Goal: Task Accomplishment & Management: Use online tool/utility

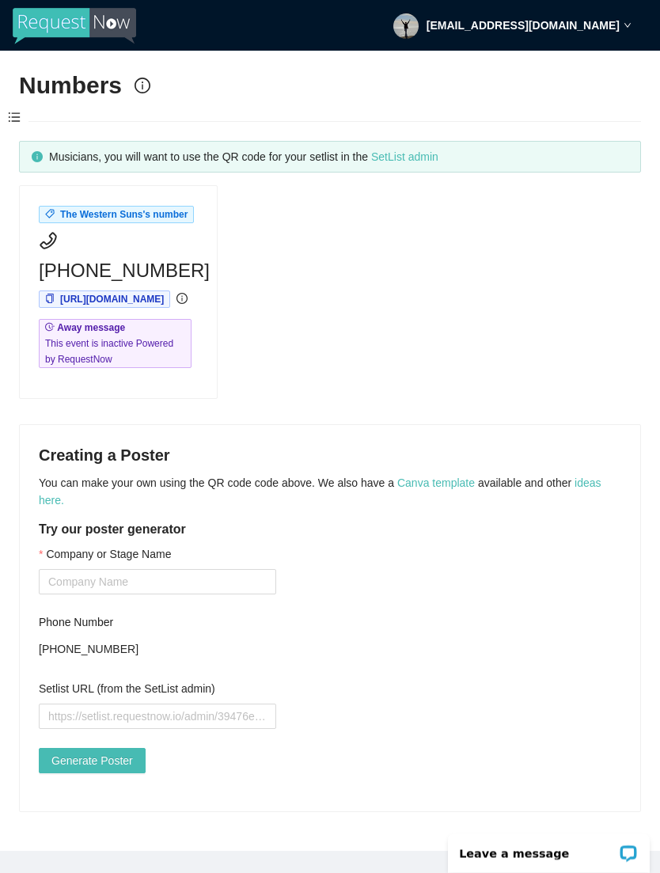
click at [295, 253] on div "The Western Suns's number [PHONE_NUMBER] [URL][DOMAIN_NAME] Away message This e…" at bounding box center [330, 292] width 635 height 214
click at [164, 294] on span "[URL][DOMAIN_NAME]" at bounding box center [112, 299] width 104 height 11
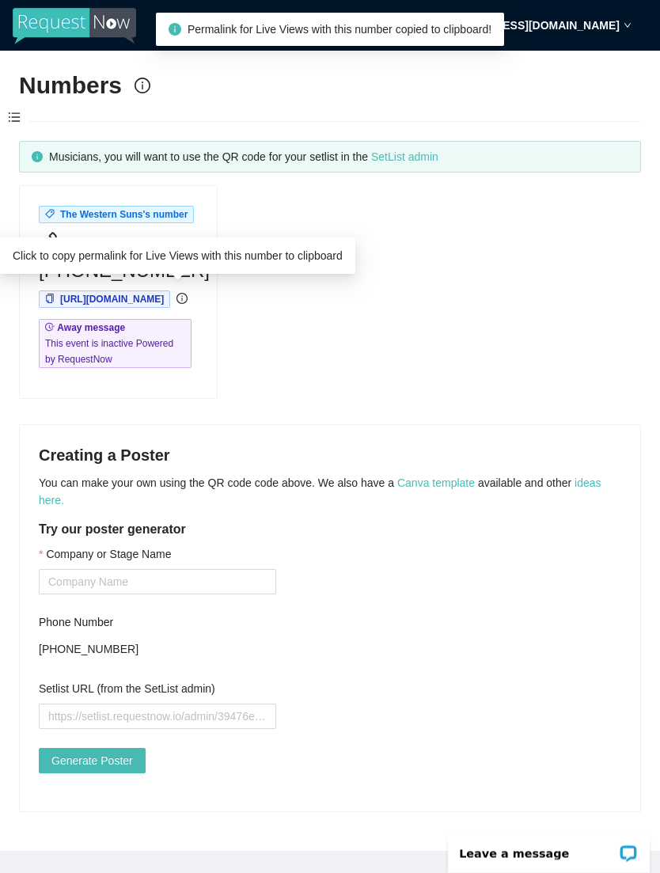
click at [164, 295] on span "[URL][DOMAIN_NAME]" at bounding box center [112, 299] width 104 height 11
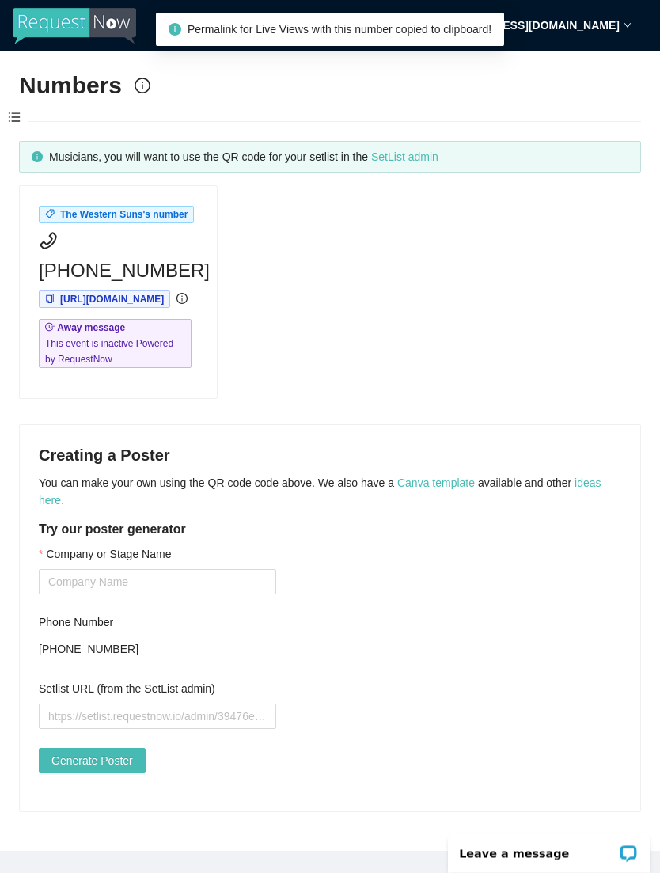
click at [488, 103] on main "Numbers Musicians, you will want to use the QR code for your setlist in the Set…" at bounding box center [330, 451] width 660 height 801
click at [515, 174] on main "Numbers Musicians, you will want to use the QR code for your setlist in the Set…" at bounding box center [330, 451] width 660 height 801
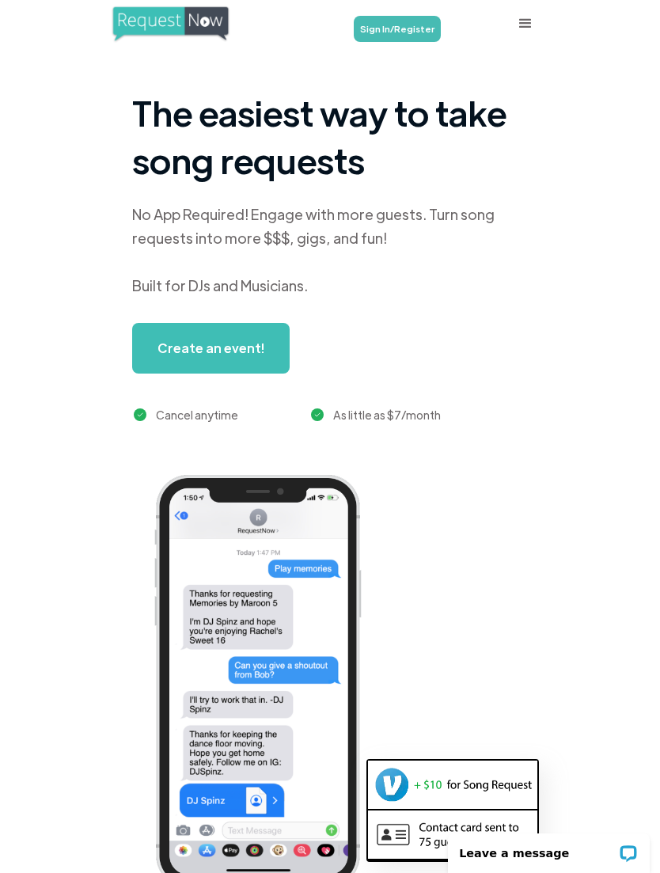
click at [404, 32] on link "Sign In/Register" at bounding box center [397, 29] width 87 height 26
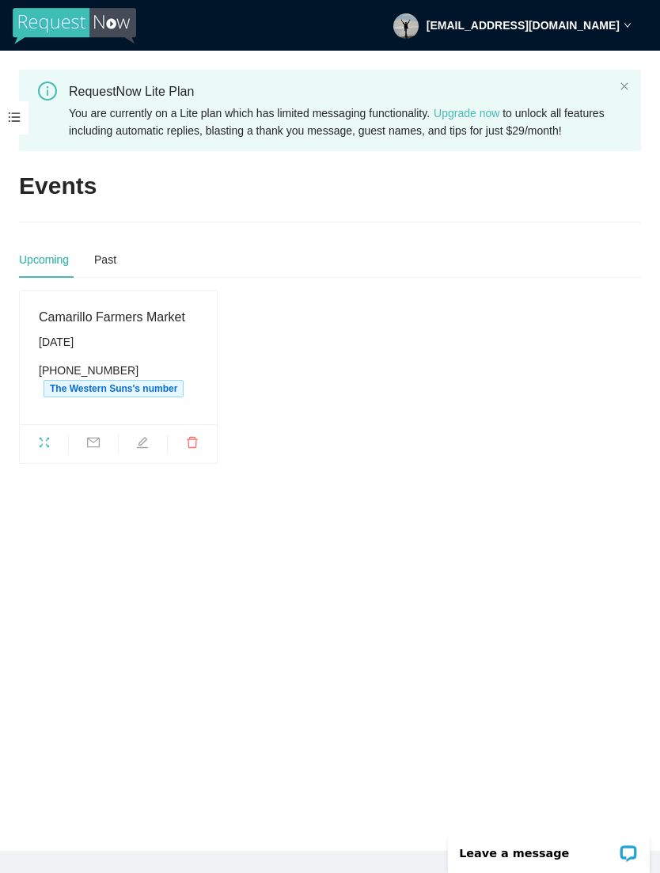
click at [102, 351] on div "Saturday, August 16th" at bounding box center [118, 341] width 159 height 17
click at [625, 82] on icon "close" at bounding box center [625, 87] width 10 height 10
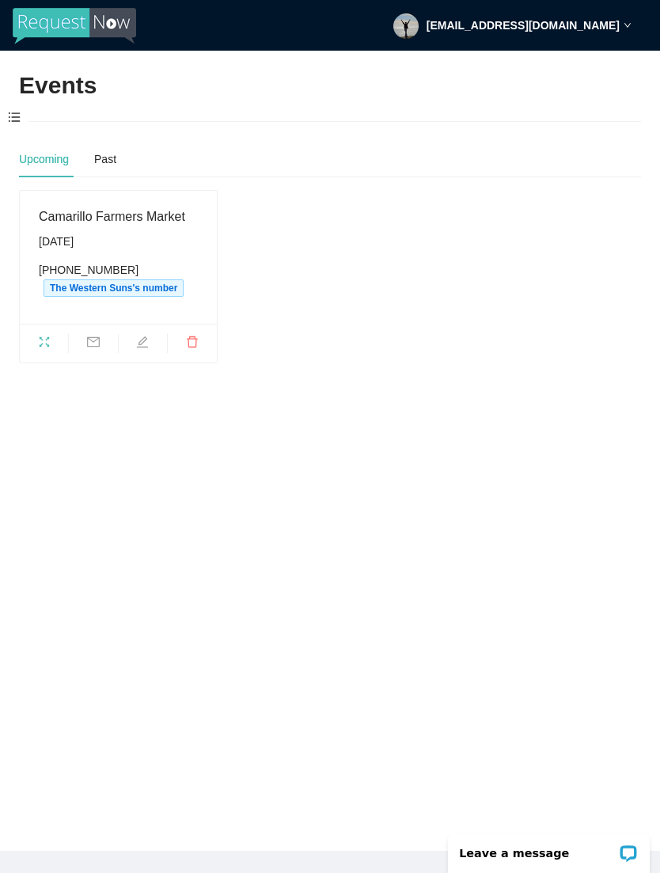
click at [27, 109] on span at bounding box center [14, 117] width 29 height 33
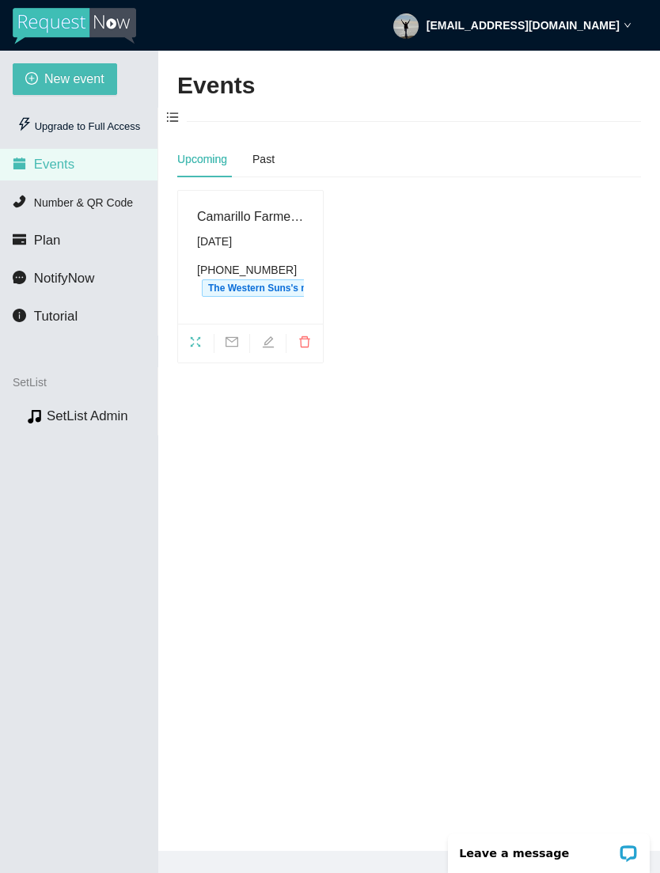
click at [45, 70] on span "New event" at bounding box center [74, 79] width 60 height 20
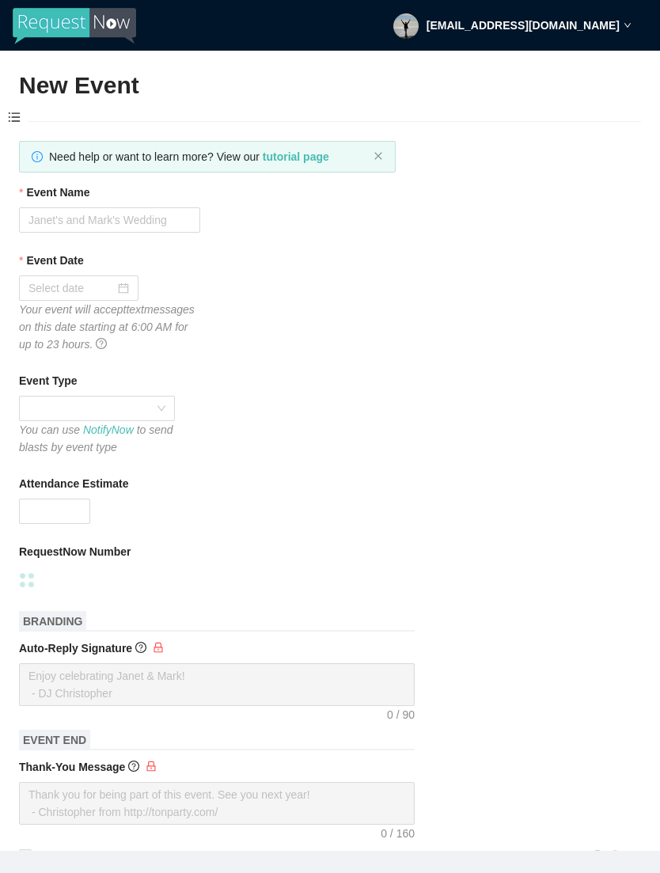
type textarea "https://virtualdj.com/ask/DJ_Spinz"
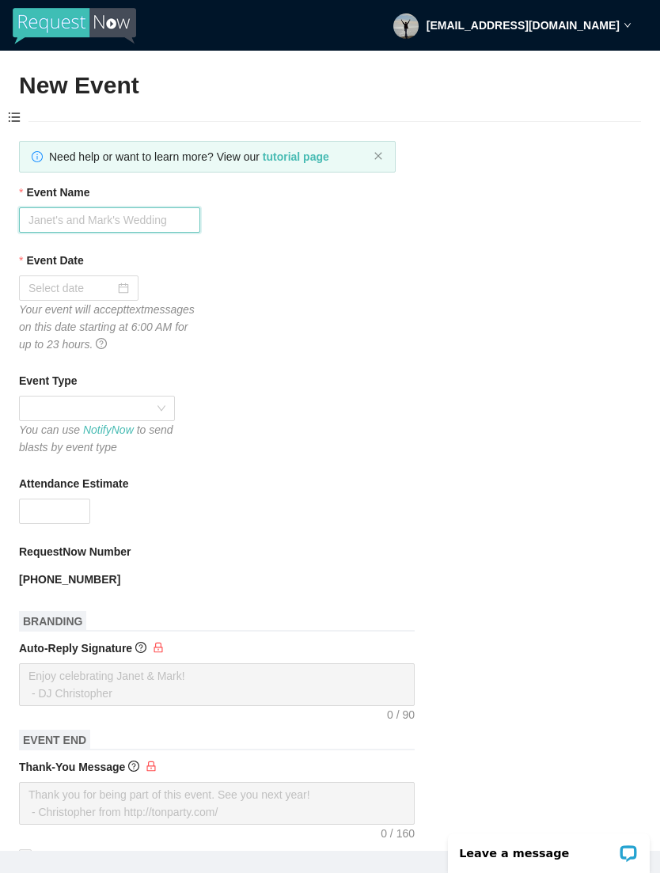
click at [60, 215] on input "Event Name" at bounding box center [109, 219] width 181 height 25
type input "Kathleen’s afternoon tea"
click at [113, 283] on input "Event Date" at bounding box center [72, 288] width 86 height 17
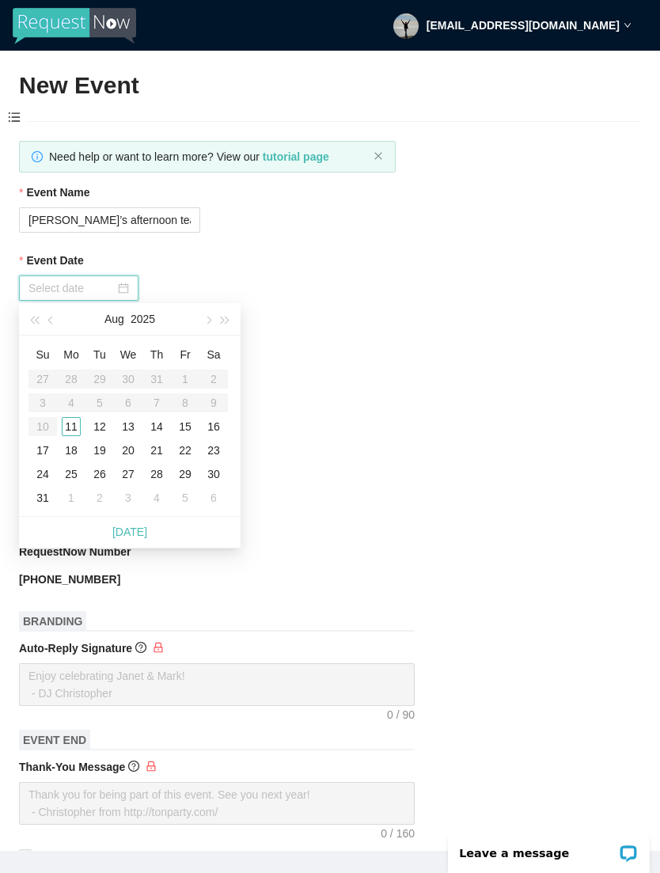
type input "08/13/2025"
click at [130, 427] on div "13" at bounding box center [128, 426] width 19 height 19
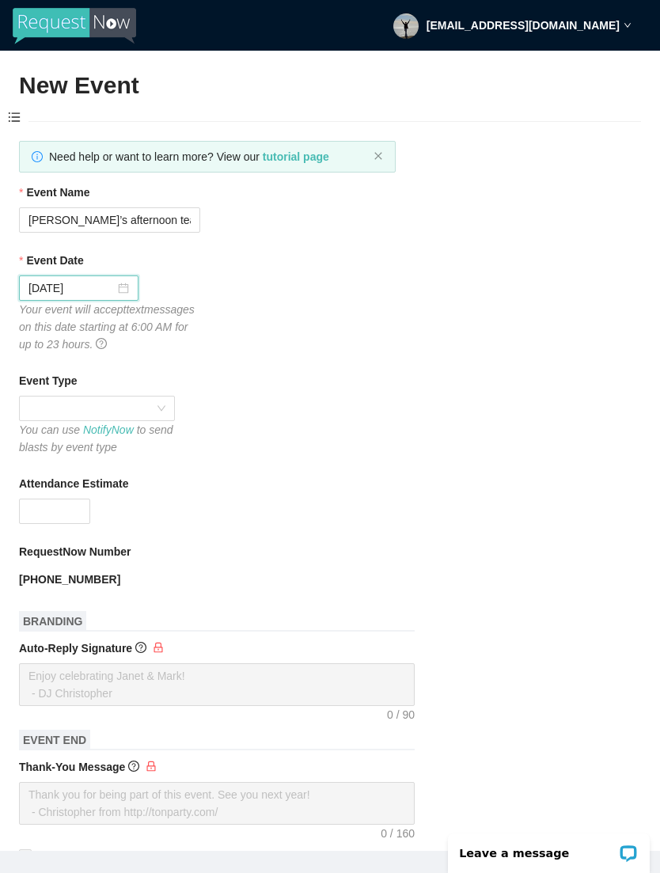
click at [44, 401] on span at bounding box center [97, 409] width 137 height 24
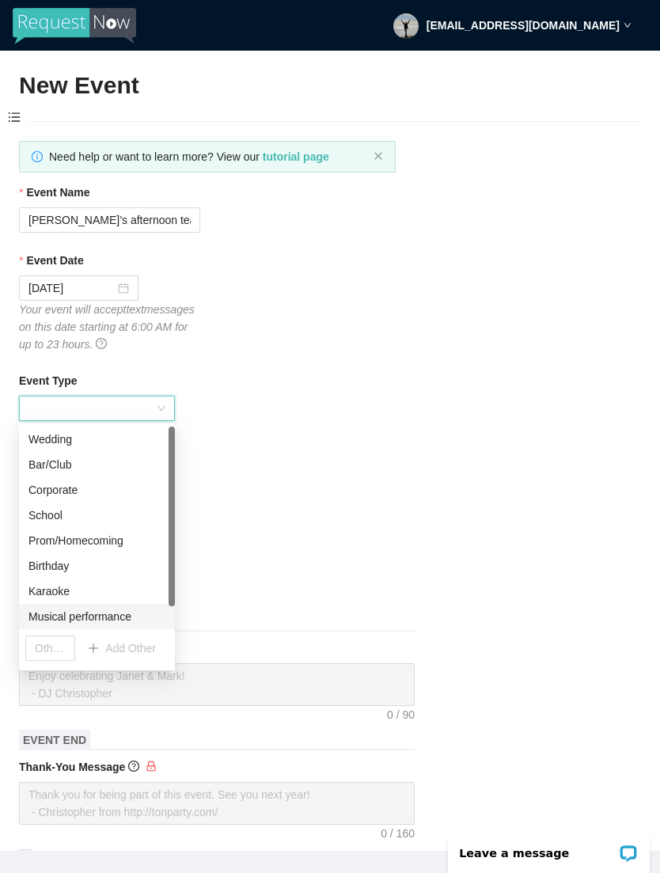
click at [118, 608] on div "Musical performance" at bounding box center [97, 616] width 137 height 17
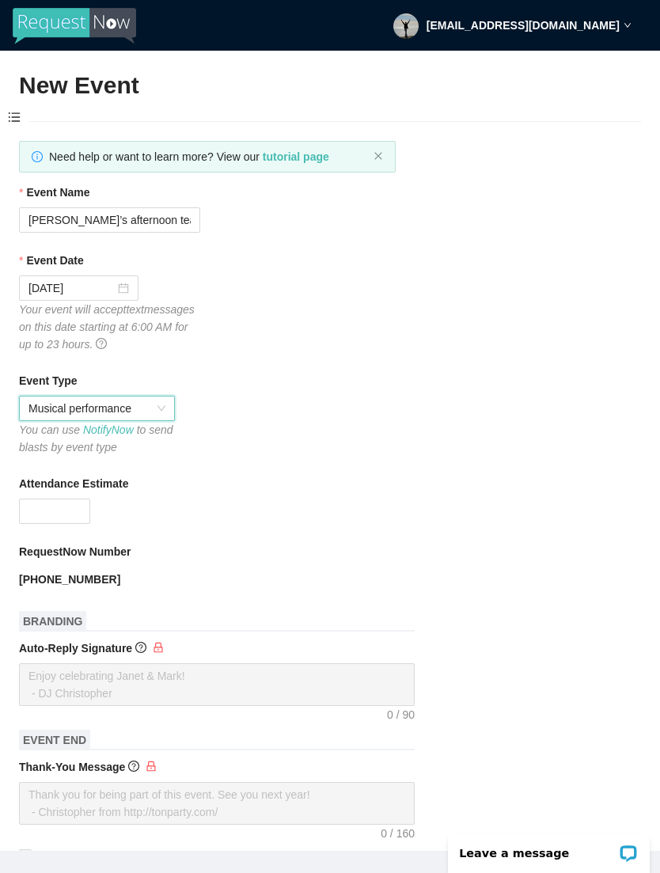
click at [59, 512] on input "Attendance Estimate" at bounding box center [55, 512] width 70 height 24
type input "1"
type input "4"
type input "5"
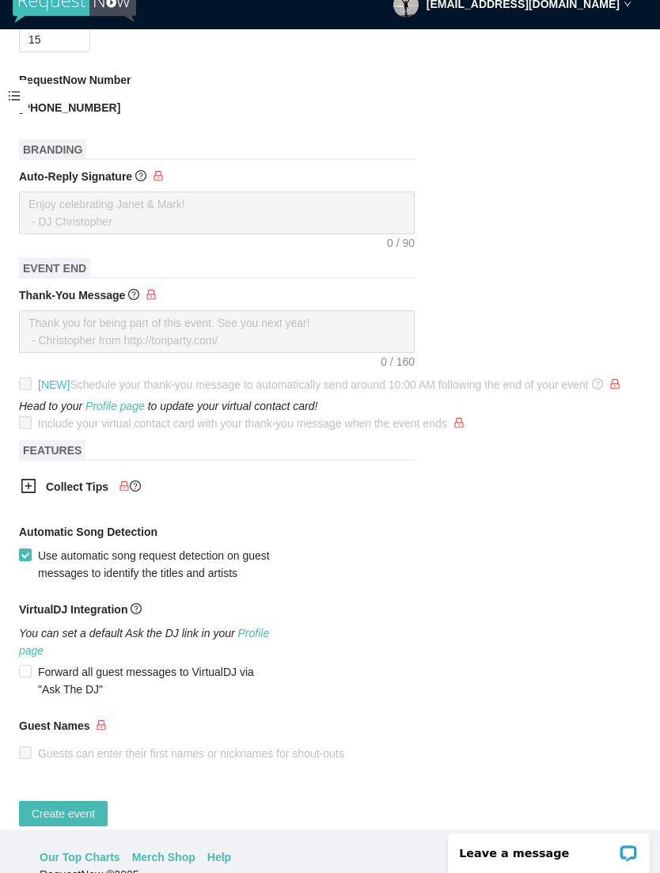
scroll to position [51, 0]
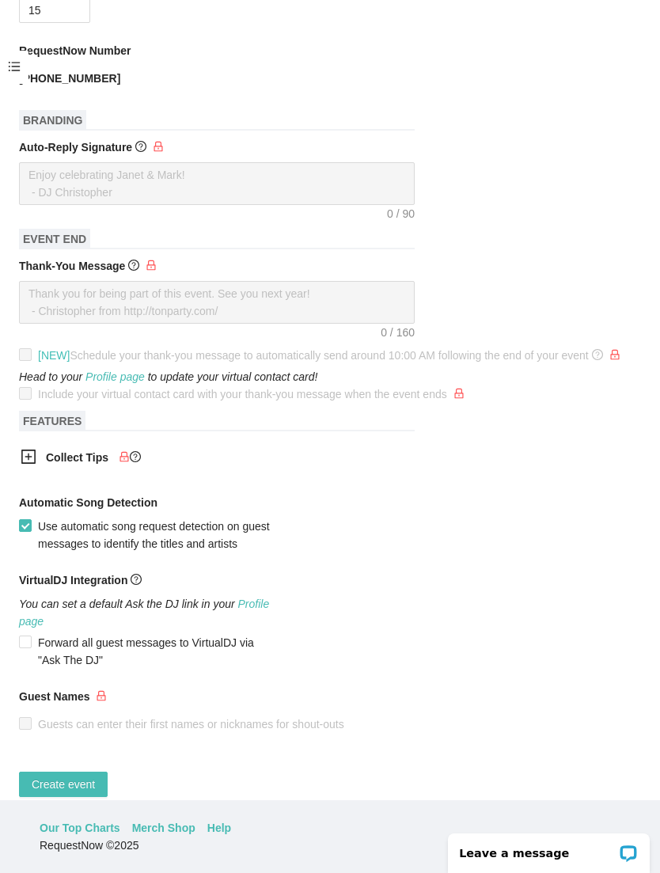
type input "15"
click at [73, 793] on span "Create event" at bounding box center [63, 784] width 63 height 17
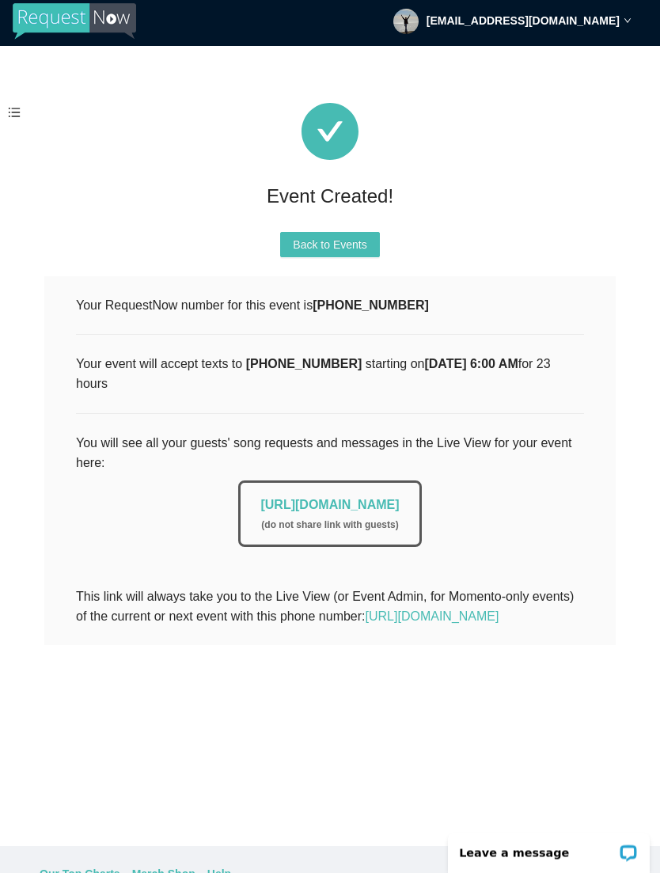
scroll to position [0, 0]
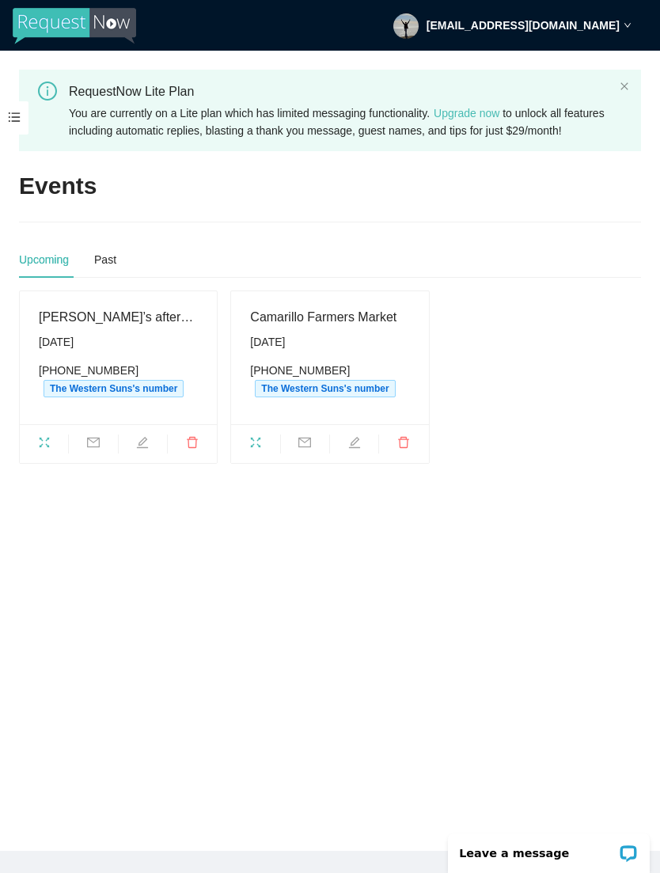
click at [28, 109] on span at bounding box center [14, 117] width 29 height 33
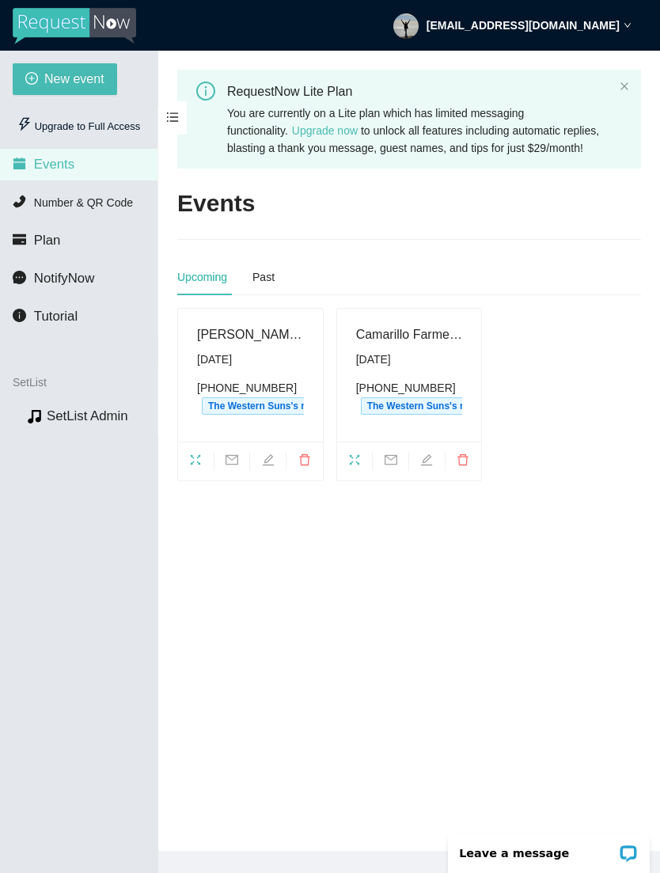
click at [254, 368] on div "Wednesday, August 13th" at bounding box center [250, 359] width 107 height 17
click at [245, 368] on div "Wednesday, August 13th" at bounding box center [250, 359] width 107 height 17
click at [241, 368] on div "Wednesday, August 13th" at bounding box center [250, 359] width 107 height 17
click at [45, 385] on div "SetList" at bounding box center [79, 382] width 158 height 30
click at [97, 411] on link "SetList Admin" at bounding box center [88, 416] width 82 height 15
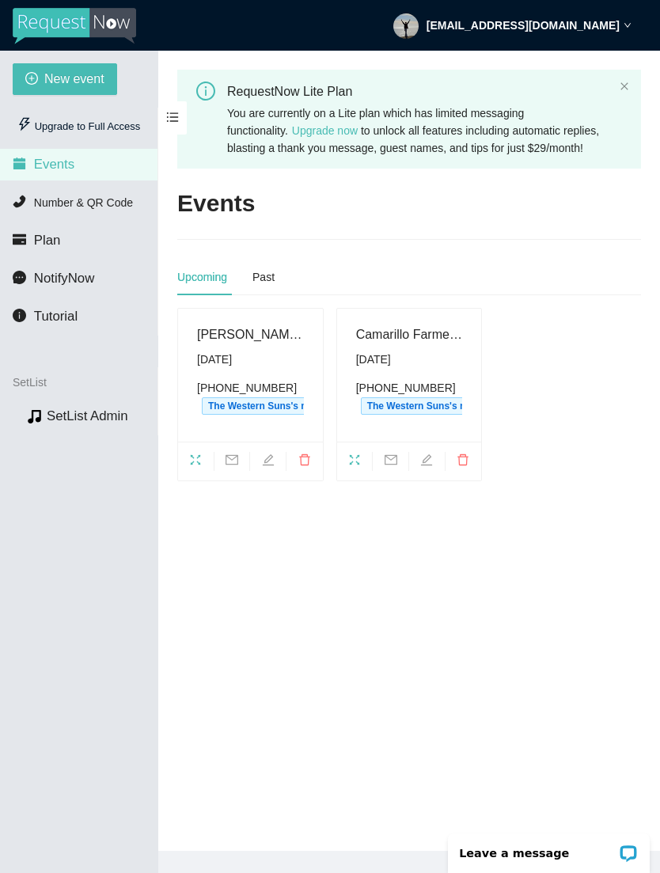
click at [110, 198] on span "Number & QR Code" at bounding box center [83, 202] width 99 height 13
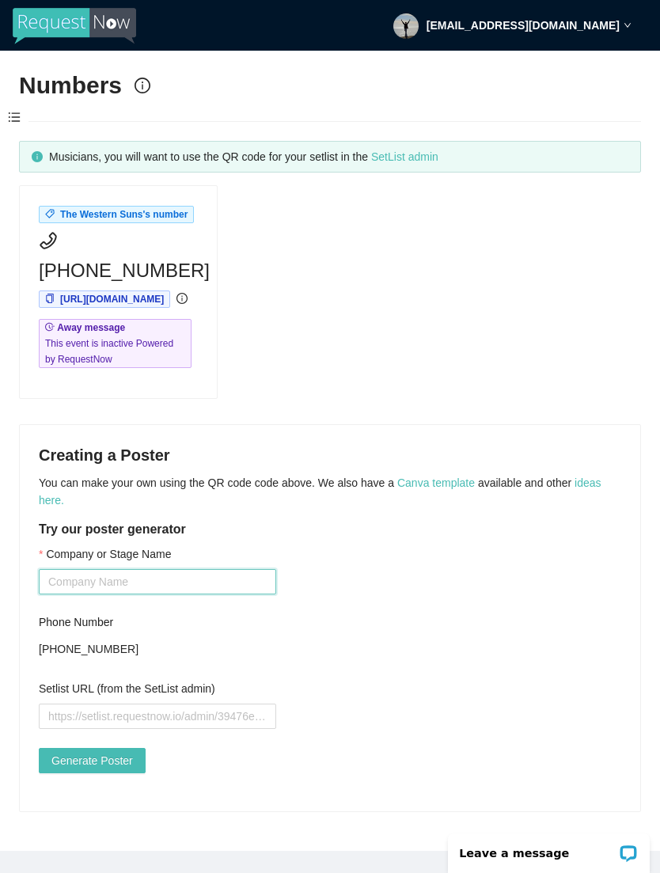
click at [131, 595] on input "Company or Stage Name" at bounding box center [158, 581] width 238 height 25
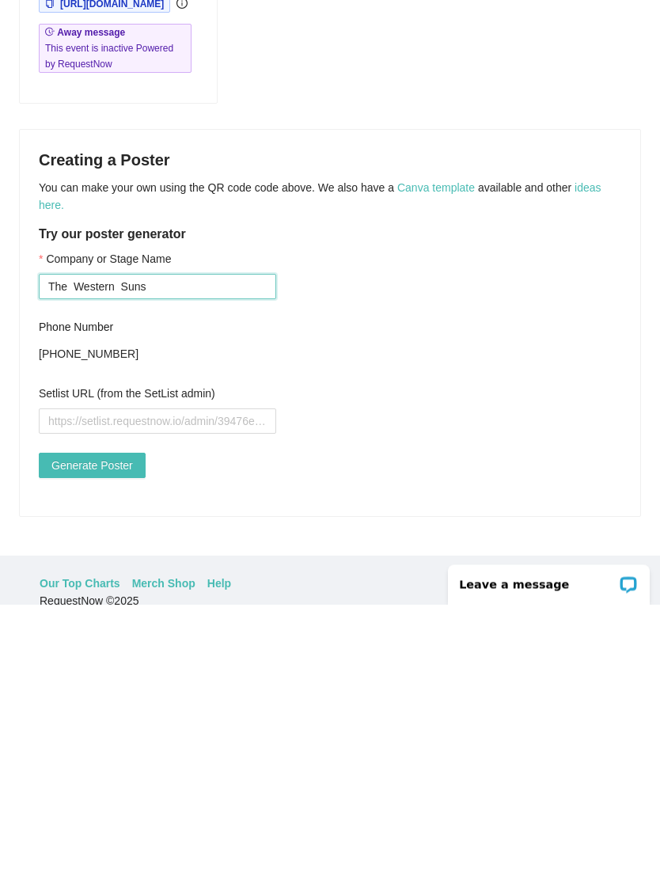
type input "The Western Suns"
click at [116, 726] on span "Generate Poster" at bounding box center [92, 734] width 82 height 17
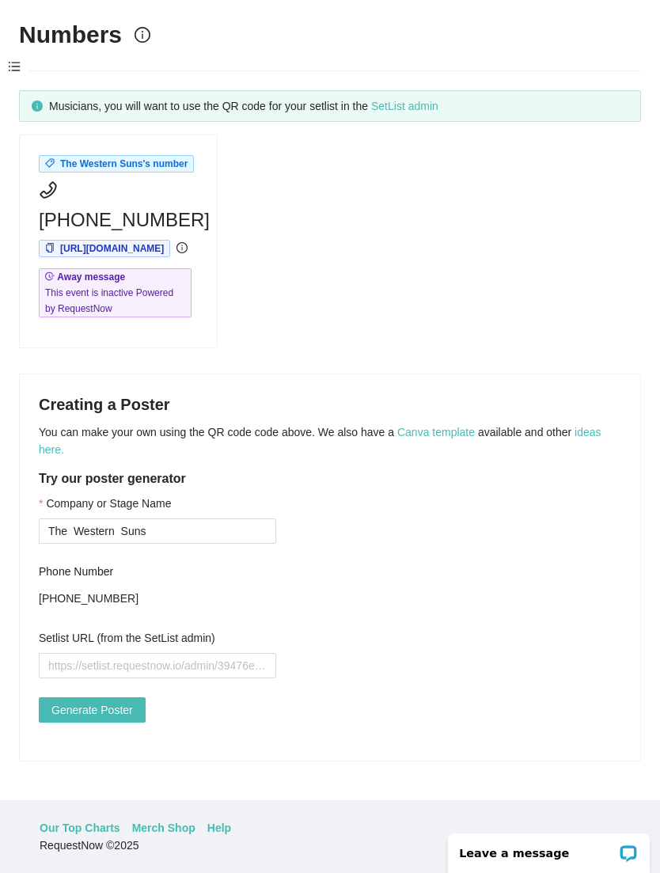
click at [133, 702] on span "Generate Poster" at bounding box center [92, 710] width 82 height 17
click at [439, 100] on link "SetList admin" at bounding box center [404, 106] width 67 height 13
click at [108, 653] on input "Setlist URL (from the SetList admin)" at bounding box center [158, 665] width 238 height 25
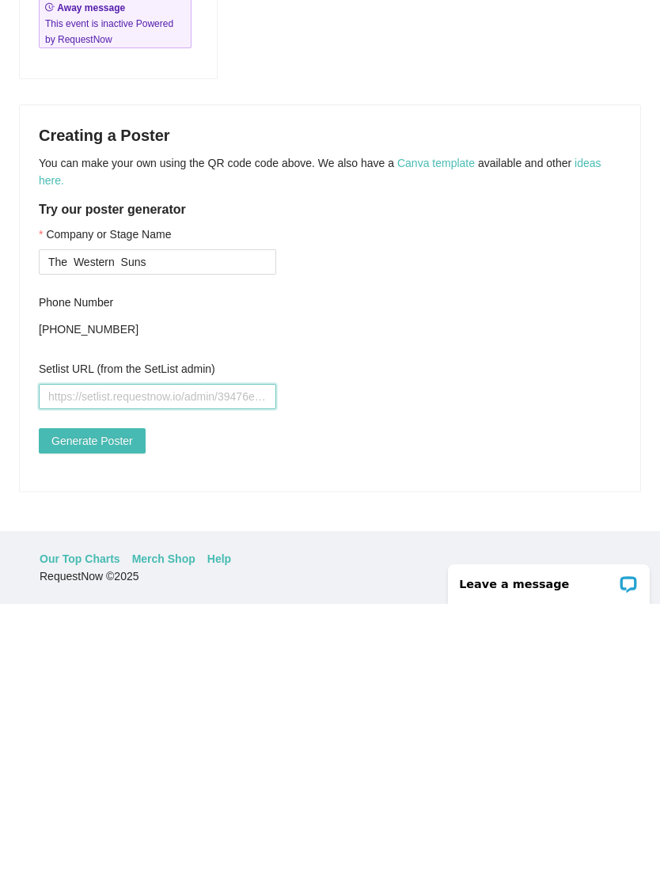
click at [107, 653] on input "Setlist URL (from the SetList admin)" at bounding box center [158, 665] width 238 height 25
paste input "https://api.qrserver.com/v1/create-qr-code/?data=https%3A%2F%2Fsetlist.requestn…"
click at [124, 702] on span "Generate Poster" at bounding box center [92, 710] width 82 height 17
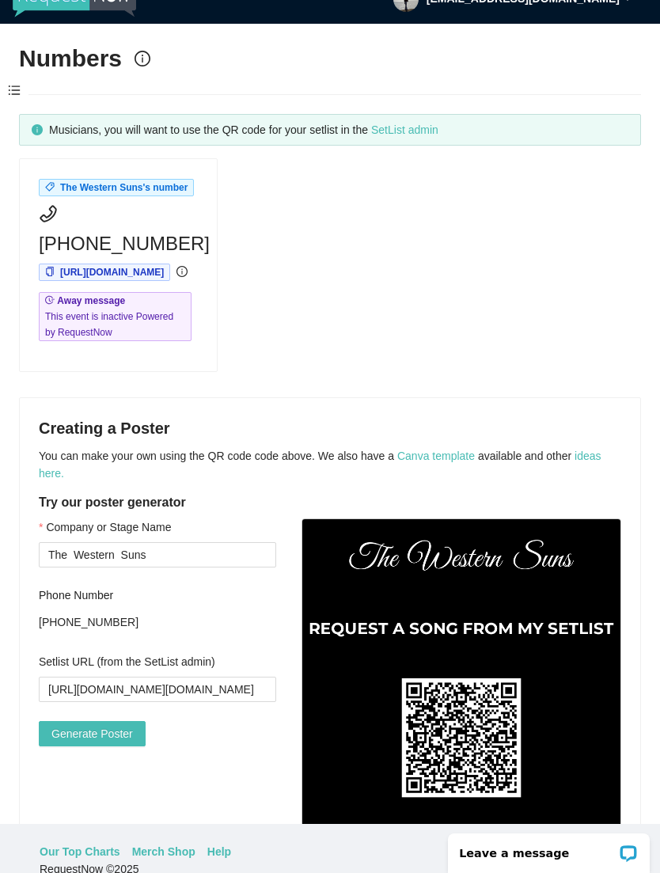
scroll to position [0, 0]
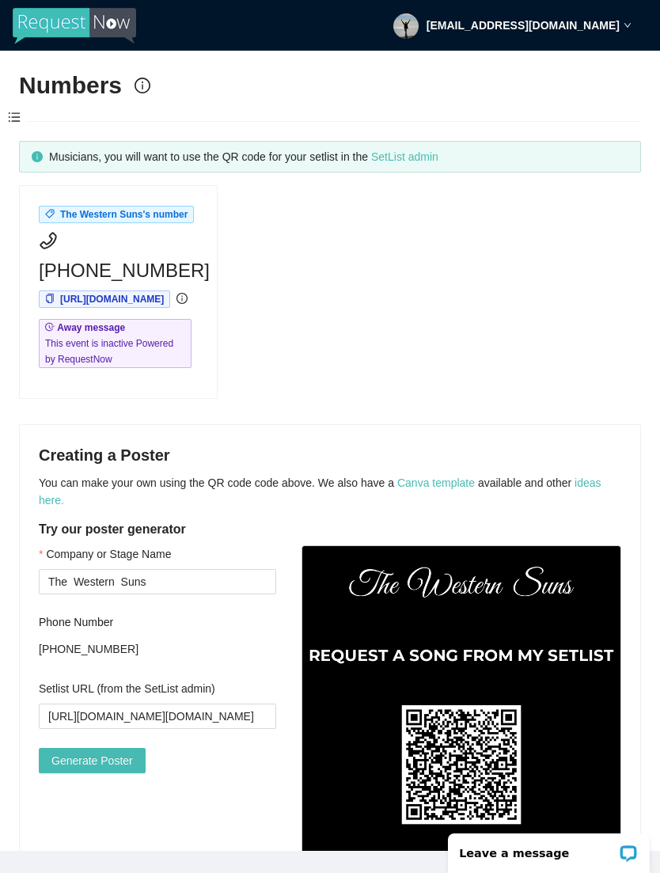
click at [439, 156] on link "SetList admin" at bounding box center [404, 156] width 67 height 13
click at [137, 727] on input "https://api.qrserver.com/v1/create-qr-code/?data=https%3A%2F%2Fsetlist.requestn…" at bounding box center [158, 716] width 238 height 25
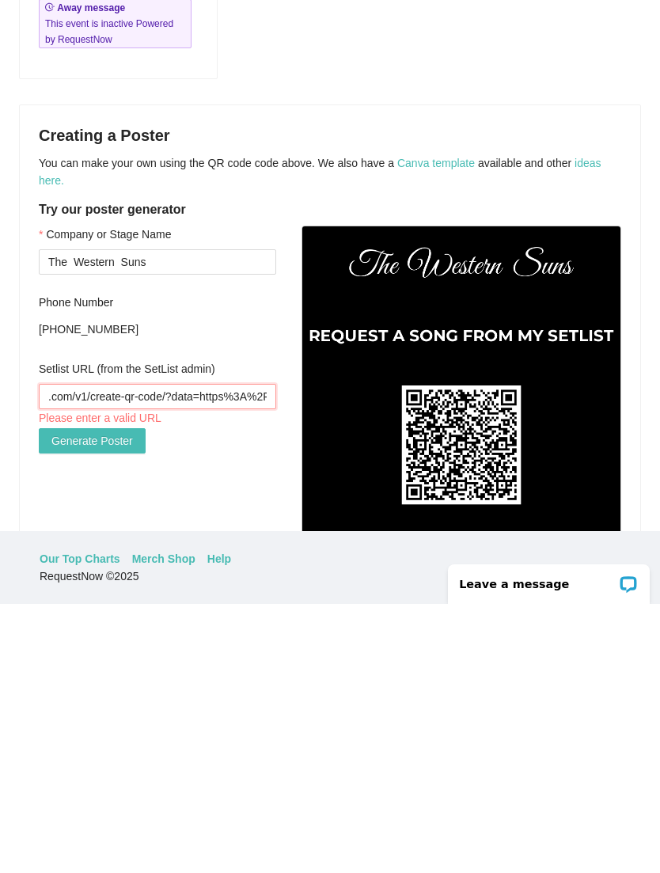
click at [230, 653] on input ".com/v1/create-qr-code/?data=https%3A%2F%2Fsetlist.requestnow.io%2F789c44cc-89d…" at bounding box center [158, 665] width 238 height 25
click at [230, 653] on input "%3A%2F%2Fsetlist.requestnow.io%2F789c44cc-89d8-4bed-abce-45aa010aee53&size=200x…" at bounding box center [158, 665] width 238 height 25
click at [231, 653] on input "io%2F789c44cc-89d8-4bed-abce-45aa010aee53&size=200x200" at bounding box center [158, 665] width 238 height 25
click at [237, 653] on input "-45aa010aee53&size=200x200" at bounding box center [158, 665] width 238 height 25
type input "-45aa"
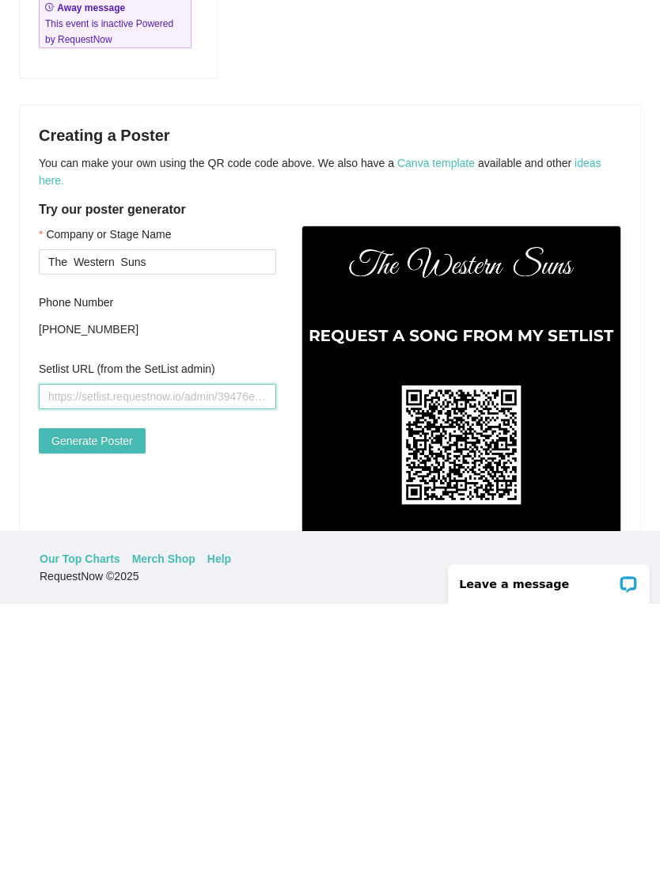
click at [84, 653] on input "Setlist URL (from the SetList admin)" at bounding box center [158, 665] width 238 height 25
paste input "https://setlist.requestnow.io/"
type input "https://setlist.requestnow.io/"
click at [115, 702] on span "Generate Poster" at bounding box center [92, 710] width 82 height 17
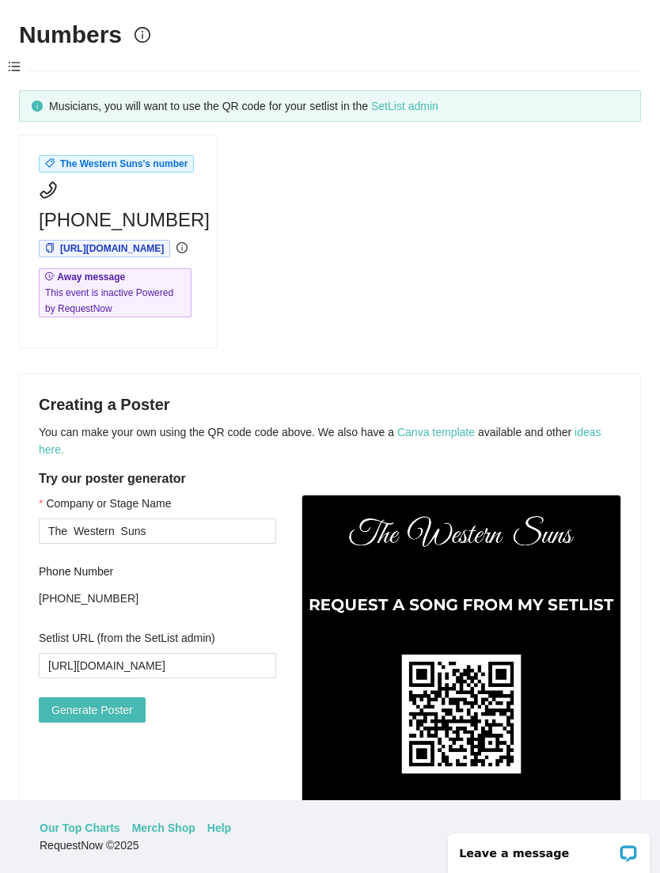
click at [439, 100] on link "SetList admin" at bounding box center [404, 106] width 67 height 13
